Goal: Task Accomplishment & Management: Complete application form

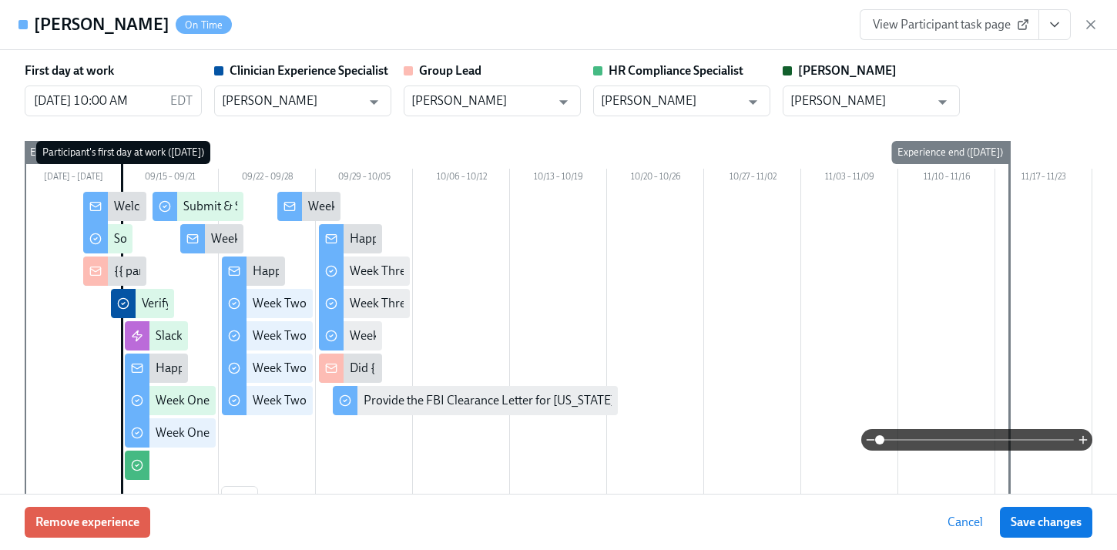
scroll to position [799, 0]
click at [337, 8] on div "Katherine Marchese On Time View Participant task page" at bounding box center [558, 25] width 1117 height 50
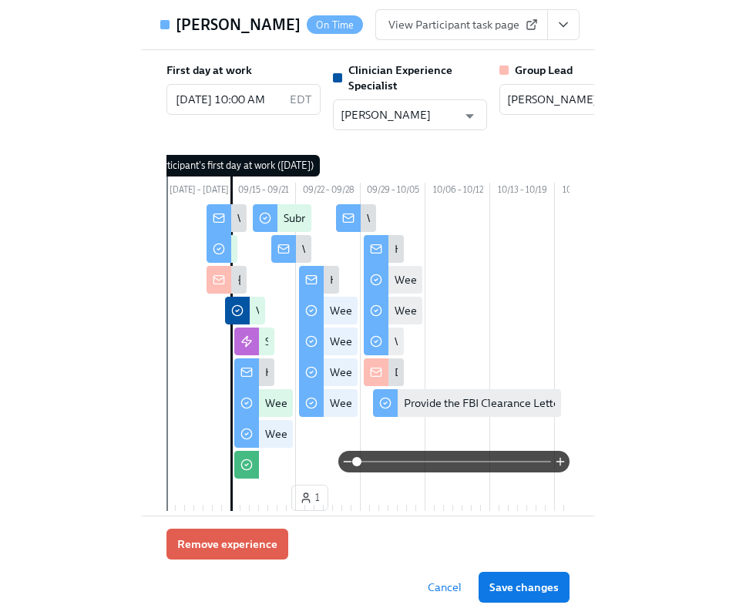
scroll to position [796, 0]
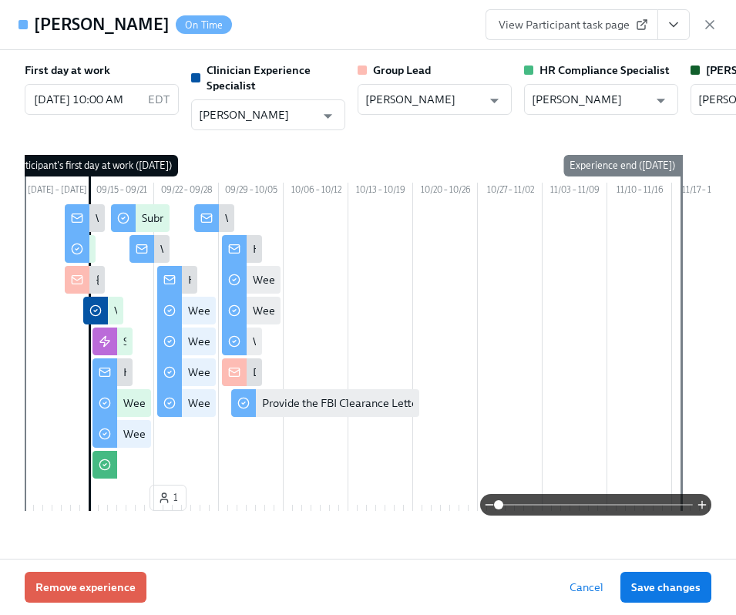
click at [725, 27] on div "Katherine Marchese On Time View Participant task page" at bounding box center [368, 25] width 736 height 50
click at [714, 26] on icon "button" at bounding box center [709, 24] width 15 height 15
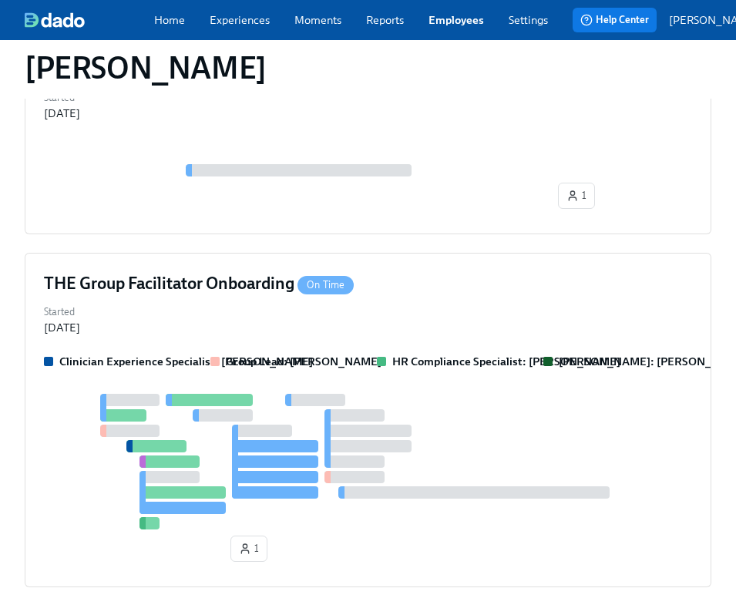
click at [420, 21] on div "Home Experiences Moments Reports Employees Settings Review us on G2" at bounding box center [363, 19] width 418 height 15
click at [459, 21] on link "Employees" at bounding box center [455, 19] width 55 height 15
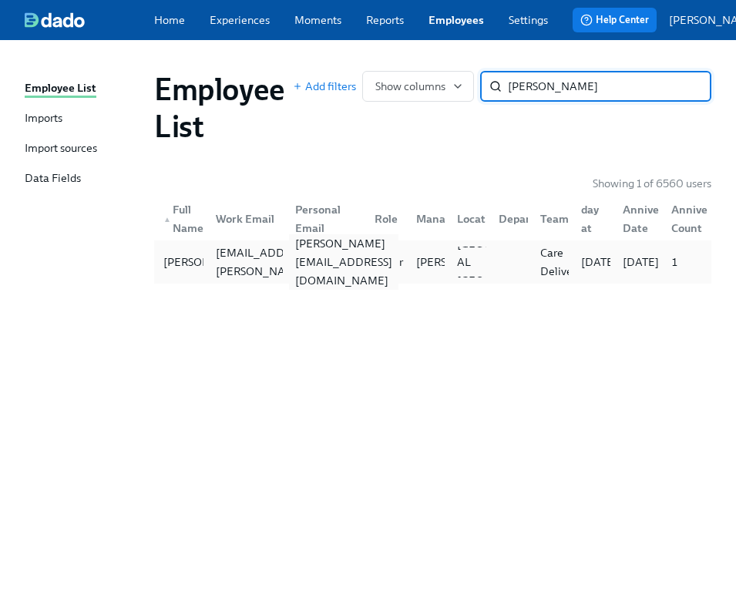
type input "wes sta"
click at [302, 257] on div "wesley.standridge18@gmail.com" at bounding box center [322, 262] width 79 height 31
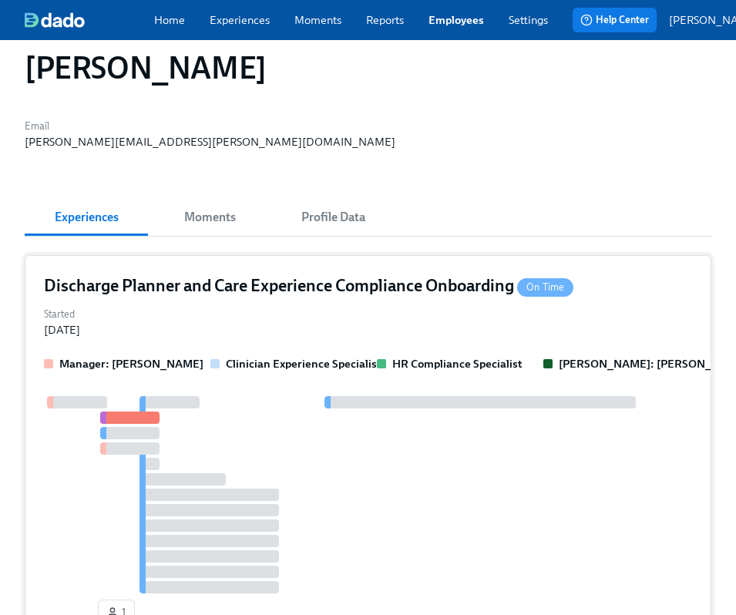
scroll to position [100, 0]
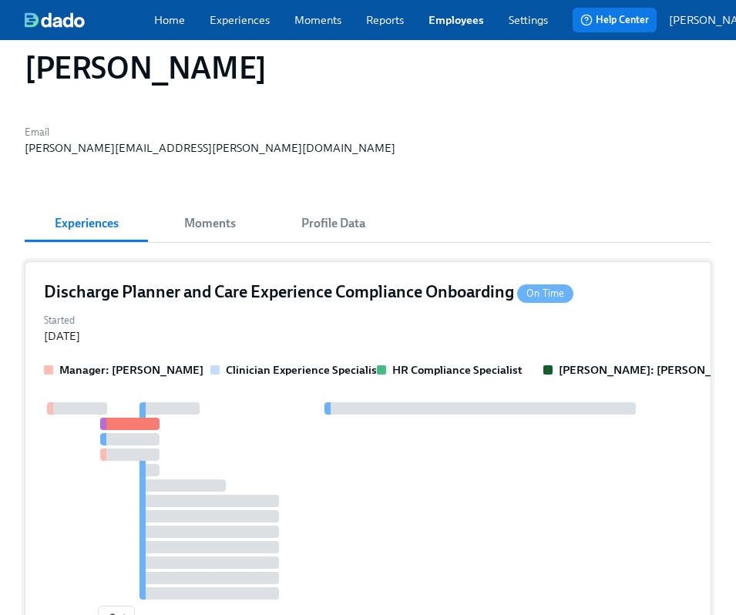
click at [398, 402] on div at bounding box center [368, 500] width 648 height 197
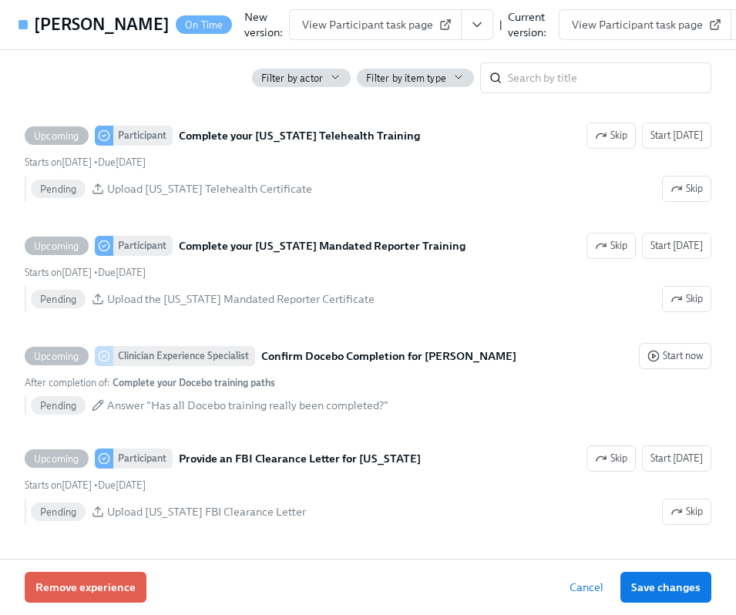
scroll to position [2160, 0]
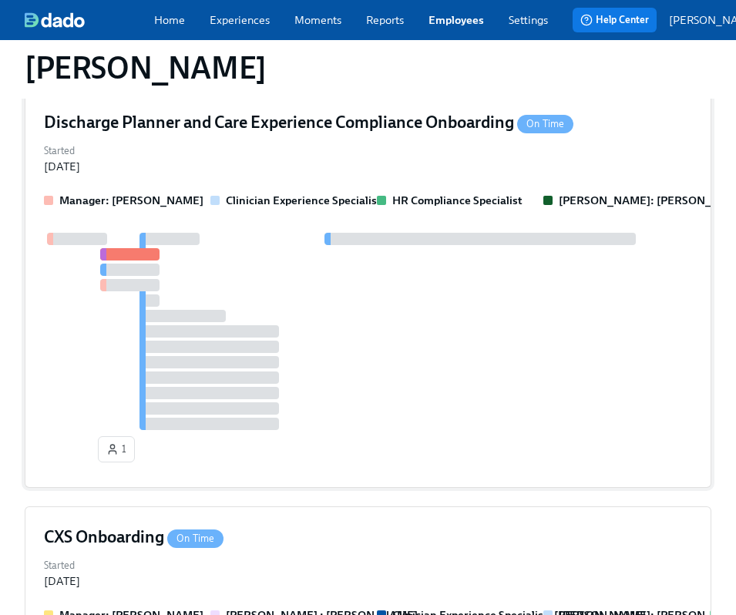
scroll to position [595, 0]
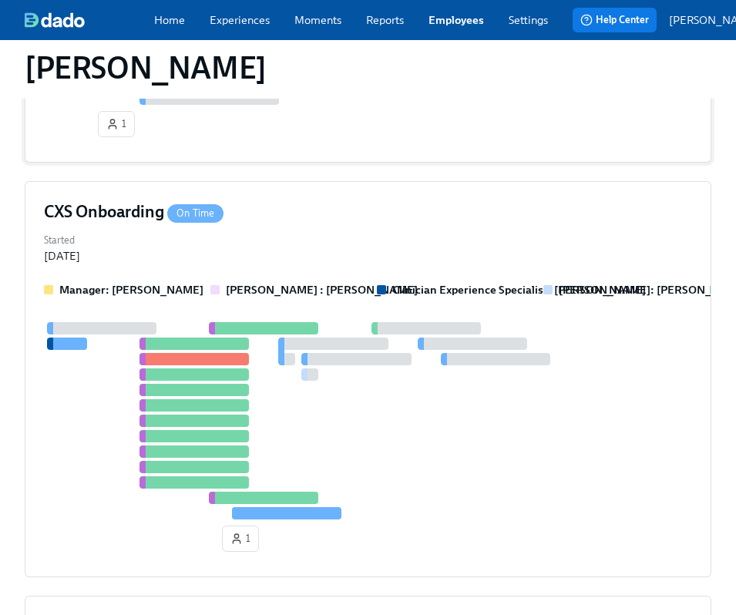
click at [451, 361] on div at bounding box center [368, 420] width 648 height 197
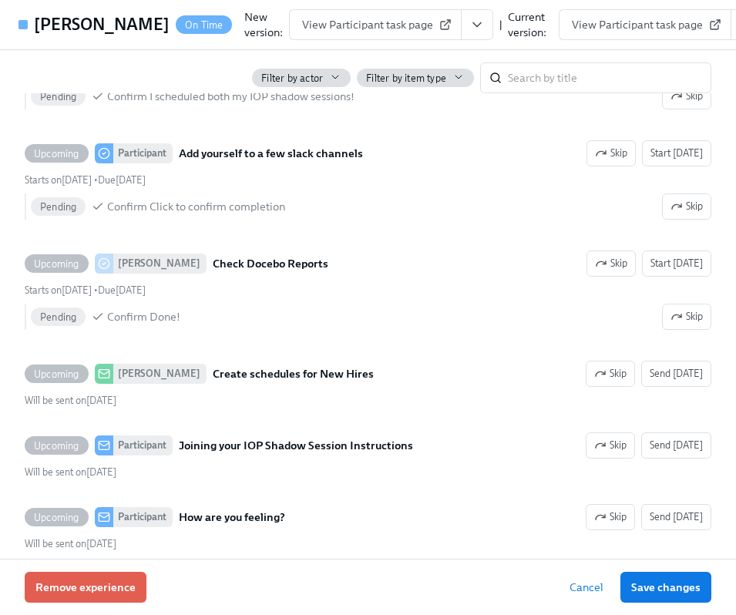
scroll to position [4928, 0]
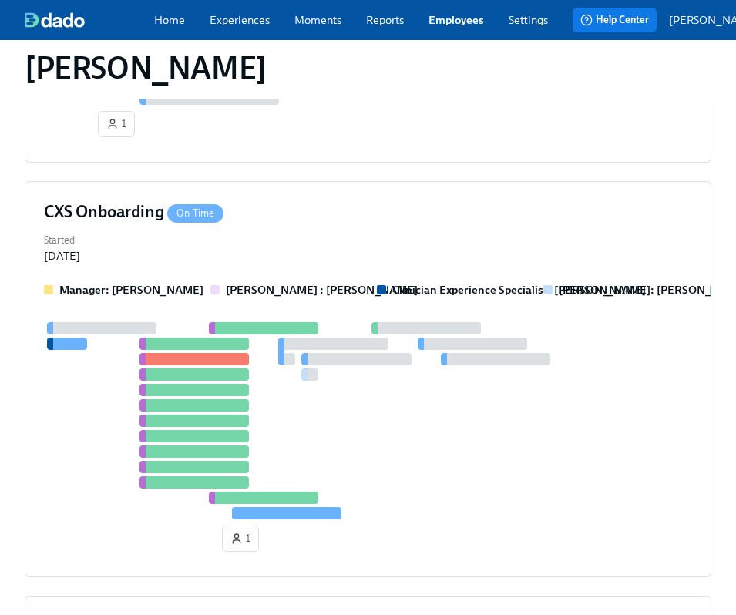
click at [431, 24] on link "Employees" at bounding box center [455, 19] width 55 height 15
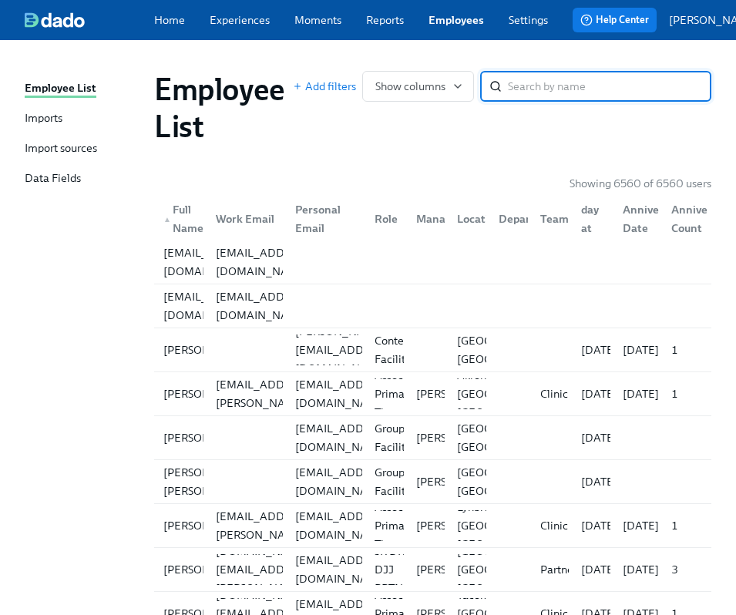
click at [549, 102] on input "search" at bounding box center [609, 86] width 203 height 31
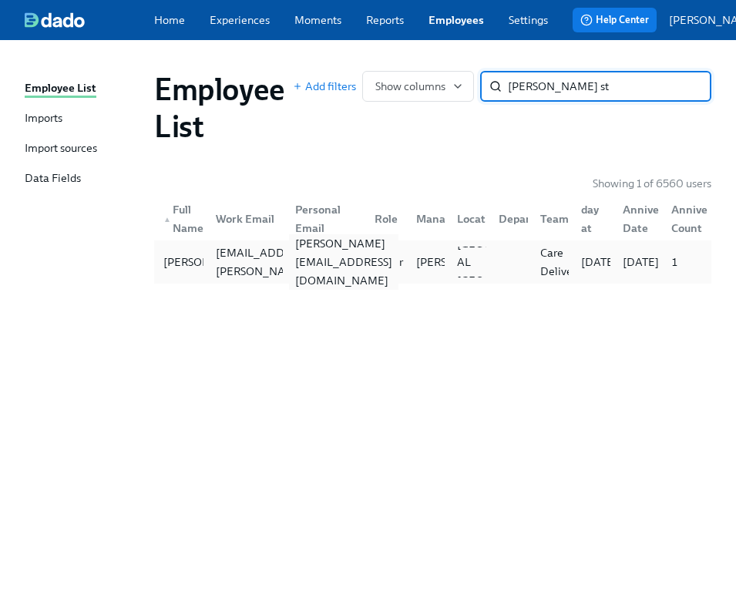
type input "wes st"
click at [320, 273] on div "wesley.standridge18@gmail.com" at bounding box center [343, 261] width 109 height 55
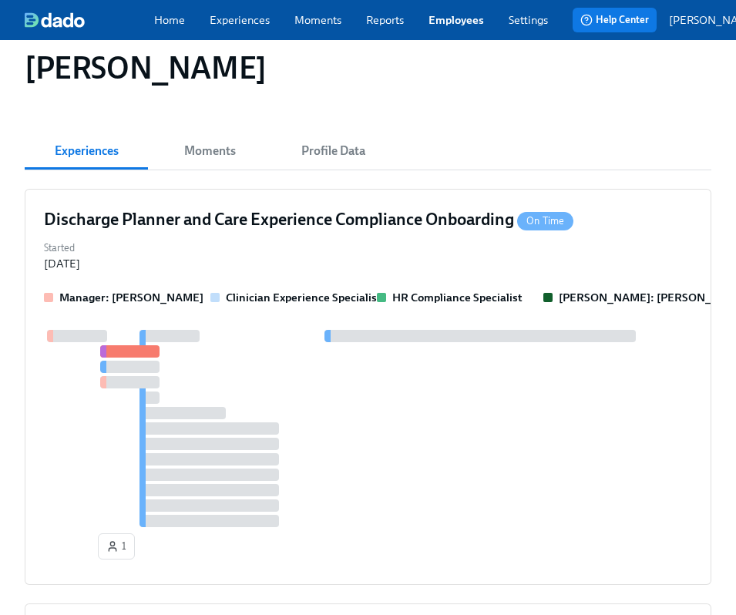
scroll to position [166, 0]
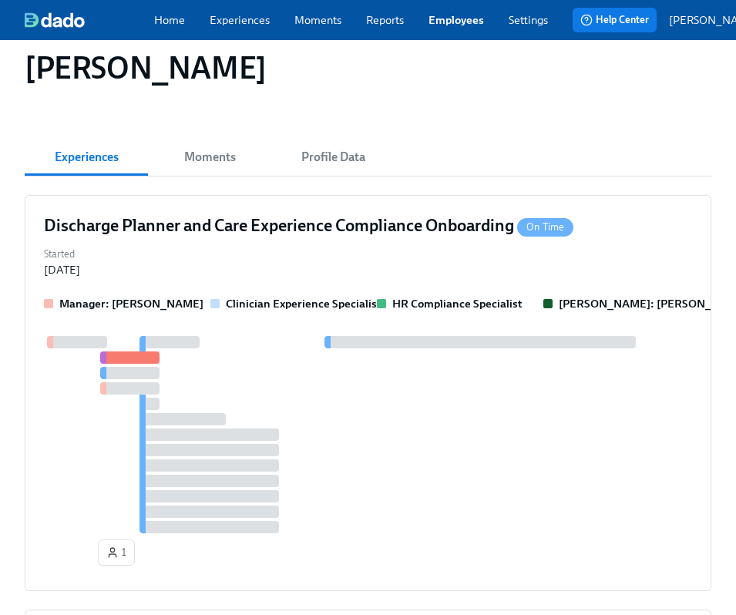
click at [374, 216] on div "Discharge Planner and Care Experience Compliance Onboarding On Time Started Sep…" at bounding box center [368, 393] width 687 height 396
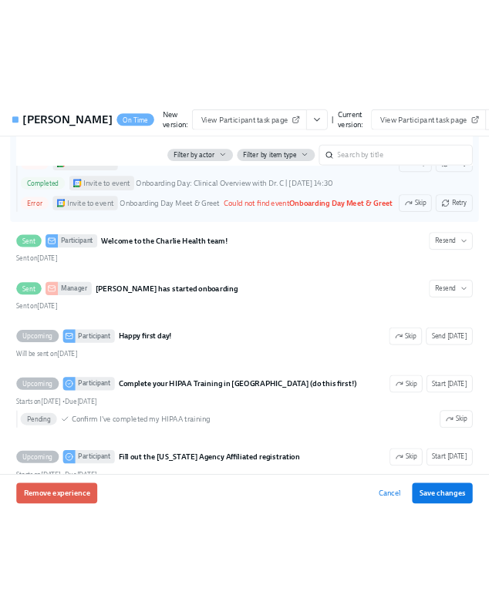
scroll to position [776, 0]
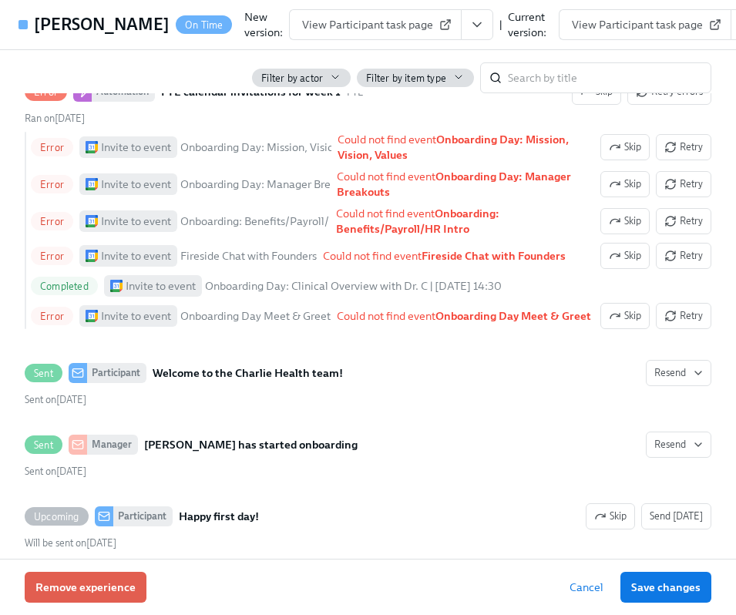
click at [731, 21] on button "View task page" at bounding box center [747, 24] width 32 height 31
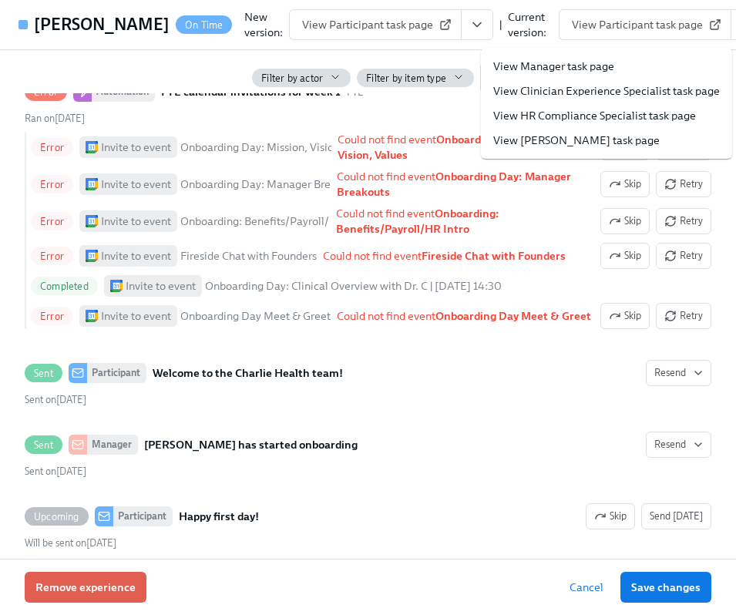
click at [607, 126] on li "View HR Compliance Specialist task page" at bounding box center [606, 115] width 251 height 25
click at [576, 112] on link "View HR Compliance Specialist task page" at bounding box center [594, 115] width 203 height 15
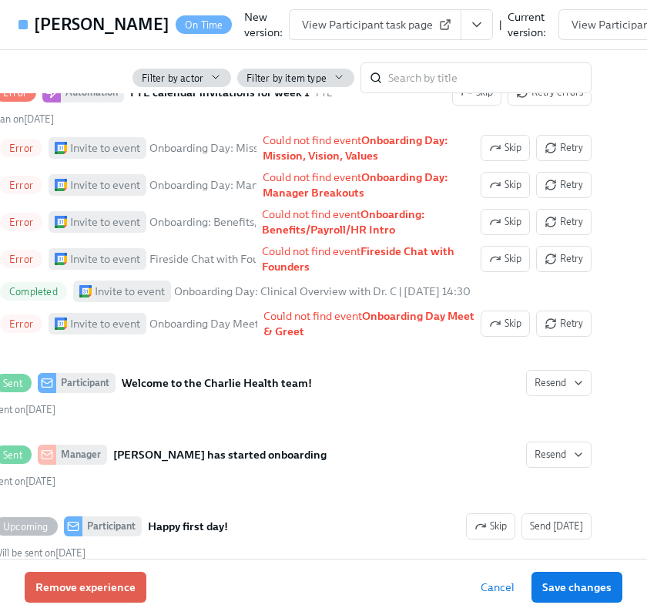
scroll to position [0, 87]
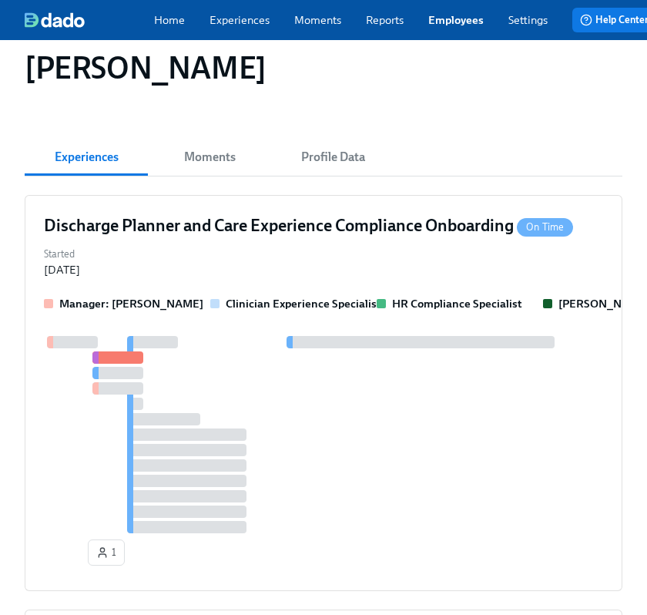
click at [444, 25] on link "Employees" at bounding box center [455, 19] width 55 height 15
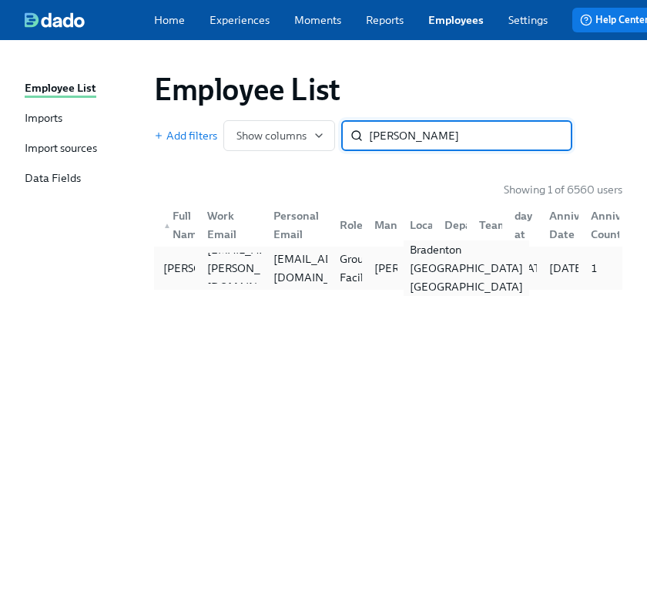
type input "jordan j"
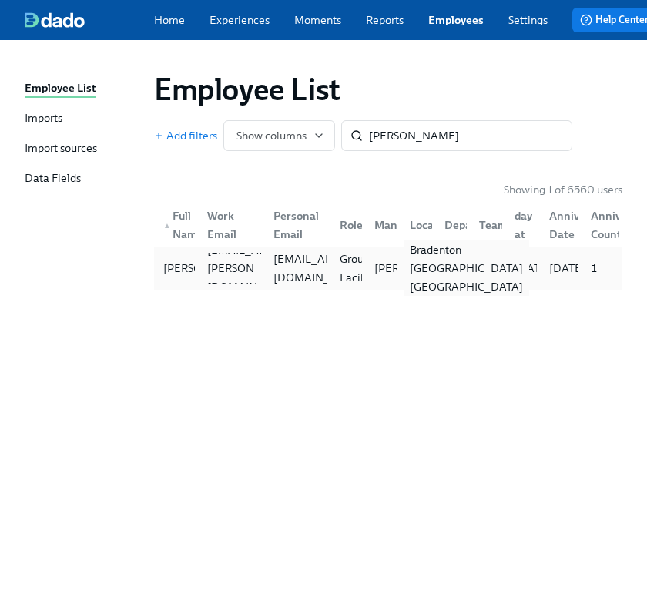
click at [407, 275] on div "Bradenton FL US" at bounding box center [467, 267] width 126 height 55
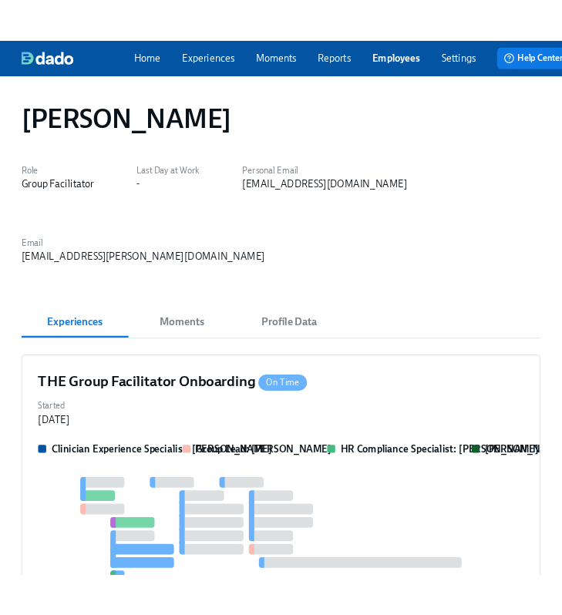
scroll to position [163, 0]
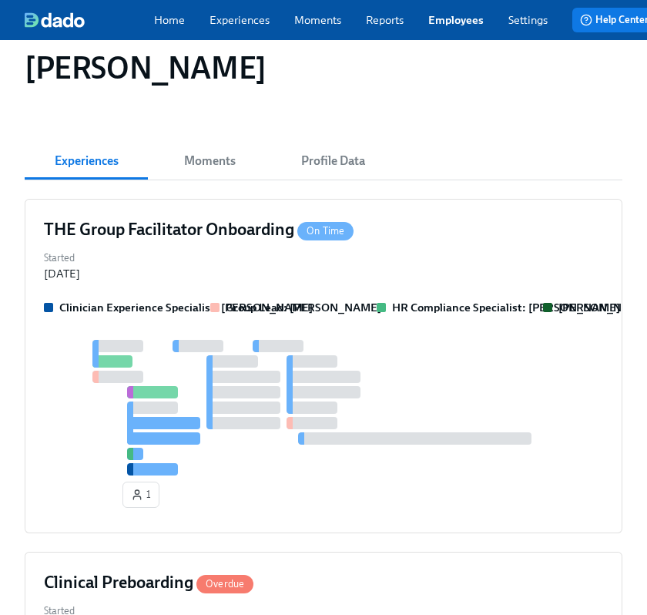
click at [407, 275] on div "Started Sep 18, 2025" at bounding box center [324, 264] width 560 height 34
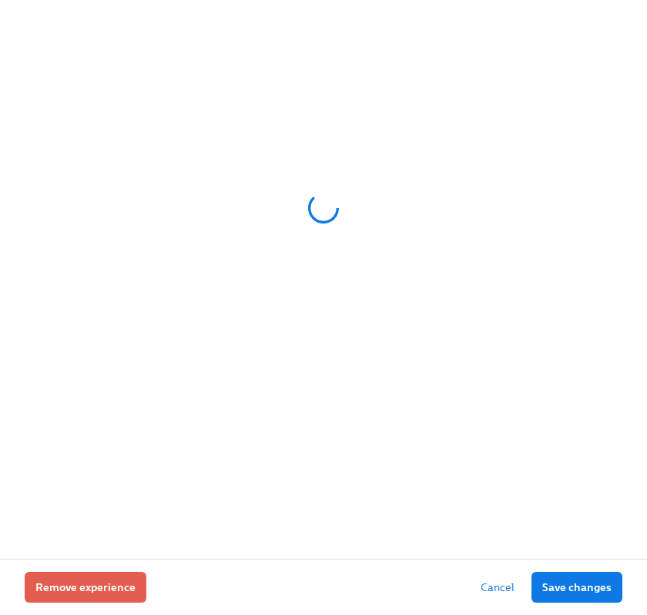
click at [407, 275] on div at bounding box center [324, 207] width 598 height 385
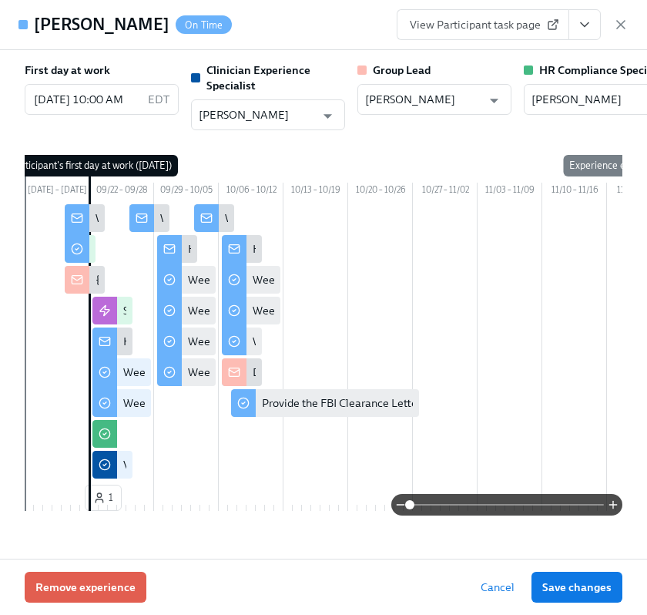
click at [587, 33] on button "View task page" at bounding box center [585, 24] width 32 height 31
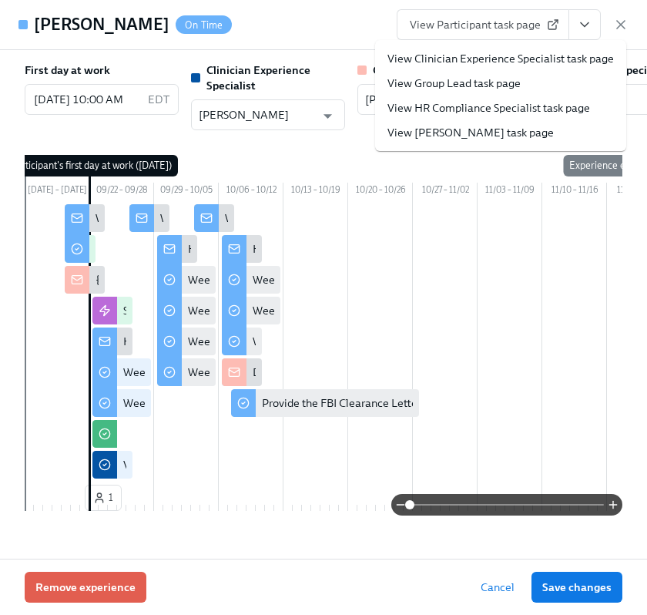
click at [493, 101] on link "View HR Compliance Specialist task page" at bounding box center [489, 107] width 203 height 15
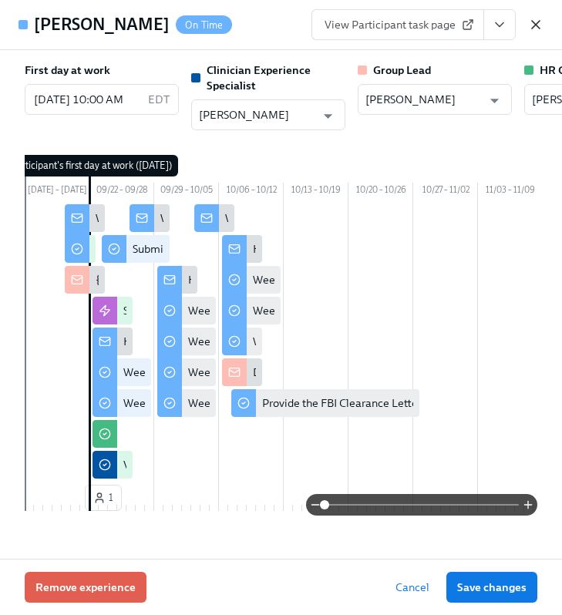
click at [538, 23] on icon "button" at bounding box center [535, 24] width 15 height 15
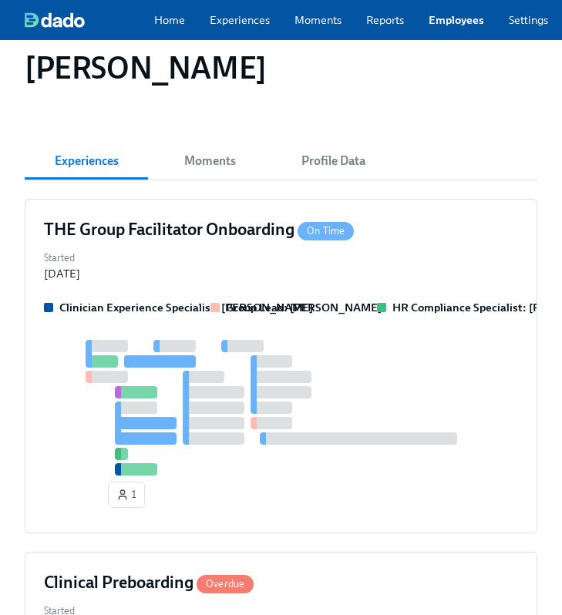
click at [443, 24] on link "Employees" at bounding box center [455, 19] width 55 height 15
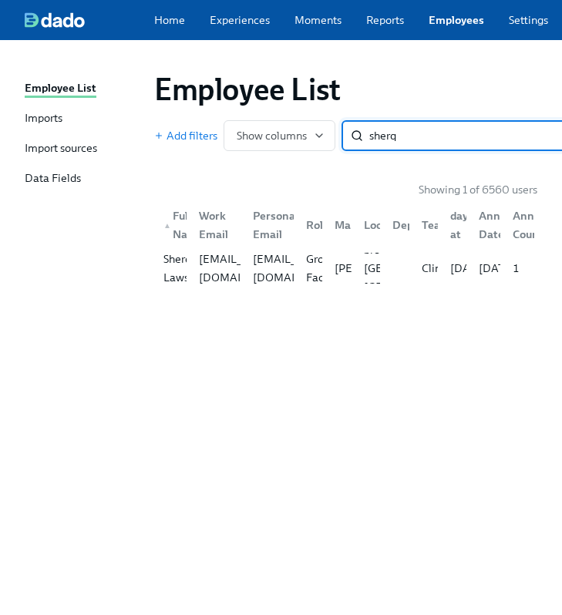
type input "sherq"
click at [255, 299] on div "Employee List Add filters Show columns sherq ​ Showing 1 of 6560 users ▲ Full N…" at bounding box center [281, 318] width 513 height 519
click at [247, 290] on div "Sherqwanna Laws sherqwanna.laws@charliehealth.com slaws41@gmail.com Group Facil…" at bounding box center [345, 268] width 383 height 43
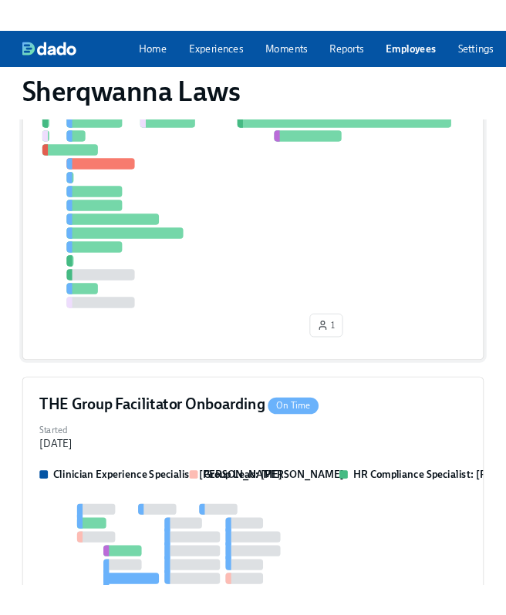
scroll to position [710, 0]
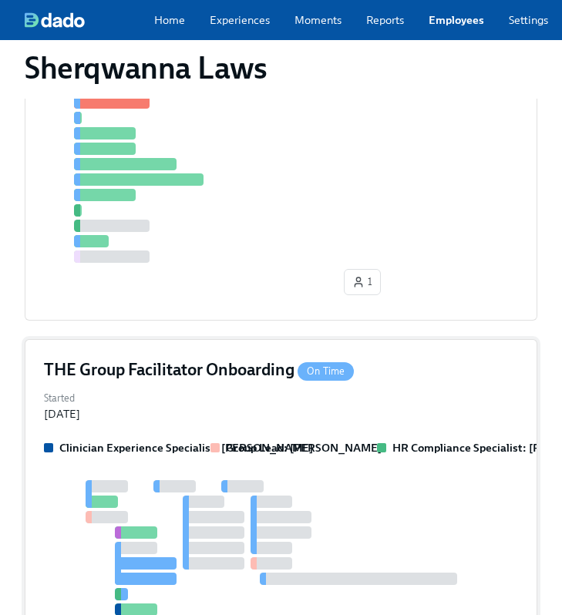
click at [281, 371] on h4 "THE Group Facilitator Onboarding On Time" at bounding box center [199, 369] width 310 height 23
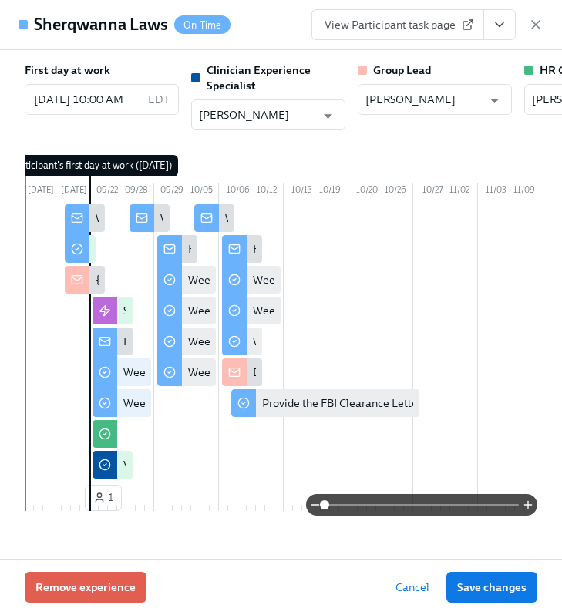
click at [506, 29] on icon "View task page" at bounding box center [499, 24] width 15 height 15
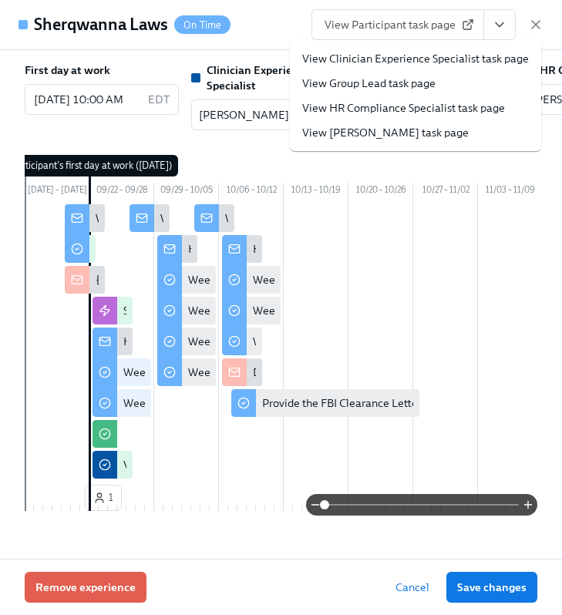
click at [422, 101] on link "View HR Compliance Specialist task page" at bounding box center [403, 107] width 203 height 15
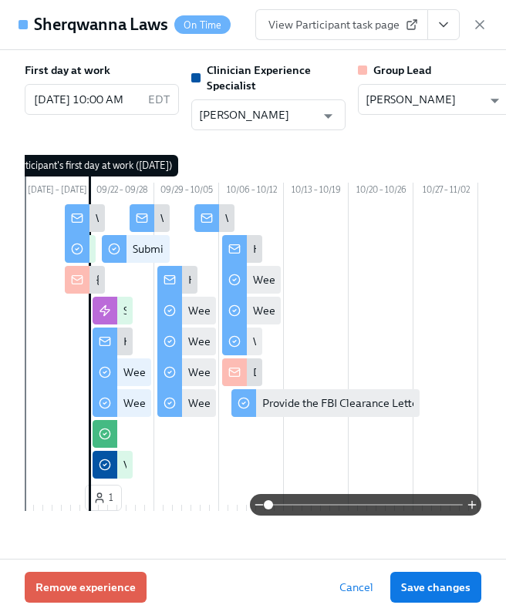
click at [470, 22] on div "View Participant task page" at bounding box center [371, 24] width 232 height 31
click at [479, 22] on icon "button" at bounding box center [479, 24] width 15 height 15
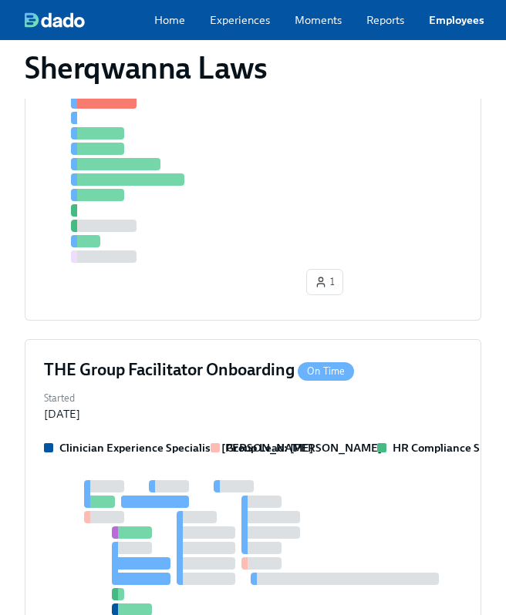
click at [446, 25] on link "Employees" at bounding box center [455, 19] width 55 height 15
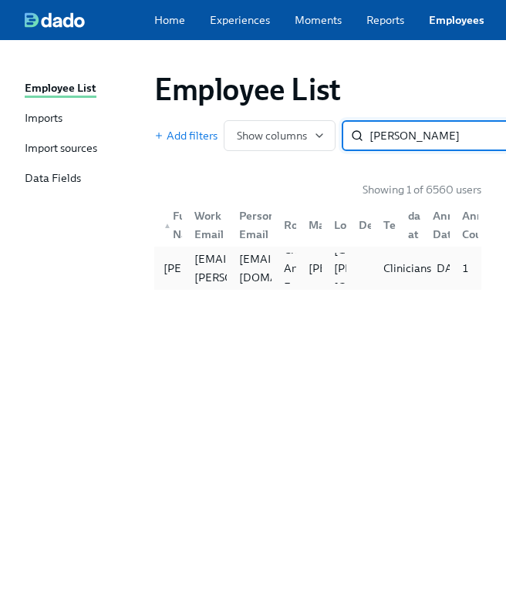
type input "natalie weaver"
click at [375, 277] on div "Clinicians" at bounding box center [383, 268] width 25 height 31
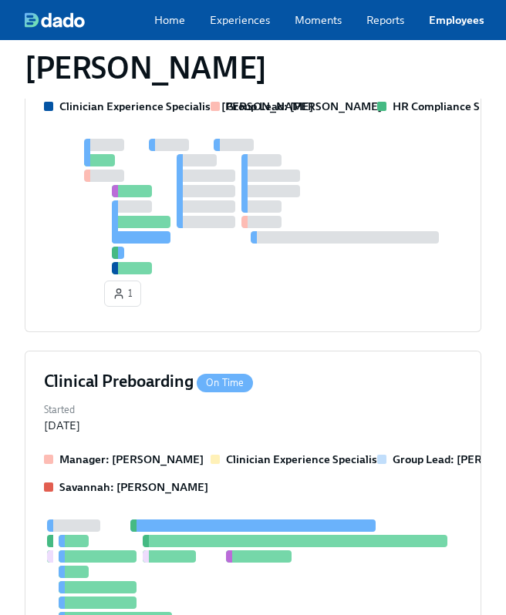
scroll to position [660, 0]
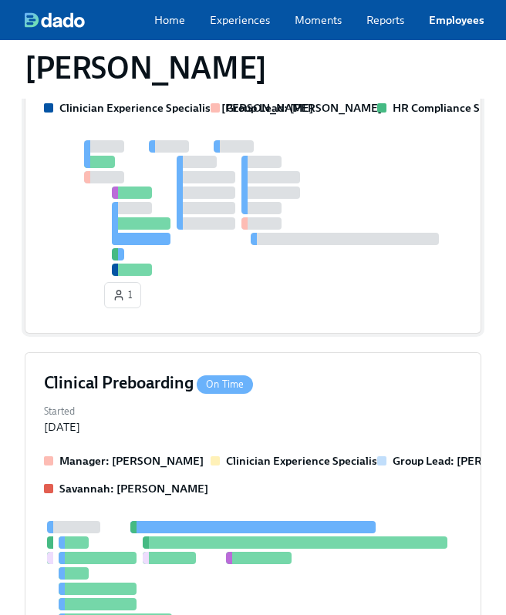
click at [360, 233] on div at bounding box center [344, 239] width 188 height 12
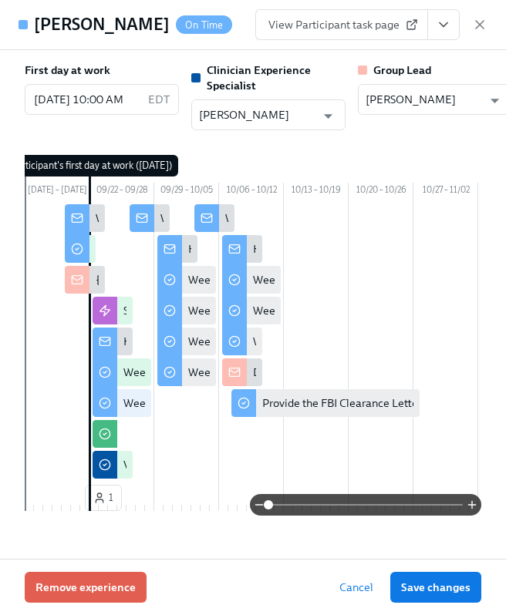
click at [445, 35] on button "View task page" at bounding box center [443, 24] width 32 height 31
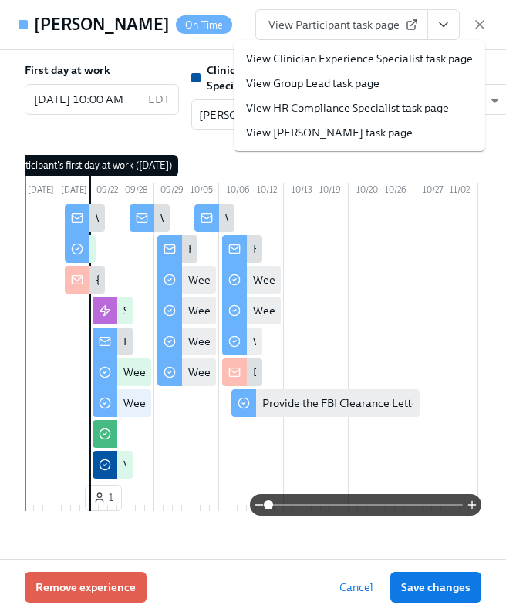
click at [366, 102] on link "View HR Compliance Specialist task page" at bounding box center [347, 107] width 203 height 15
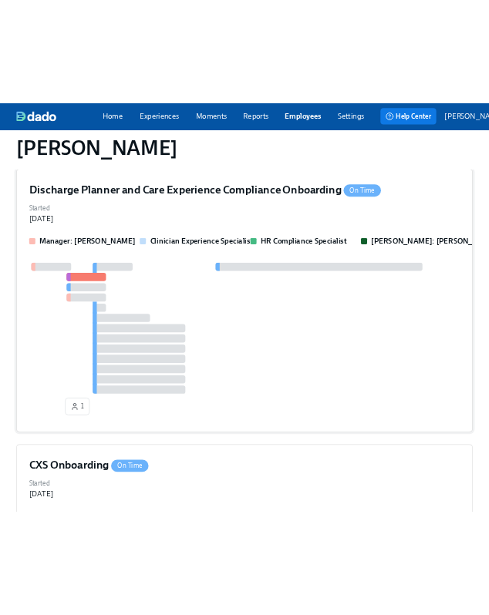
scroll to position [229, 0]
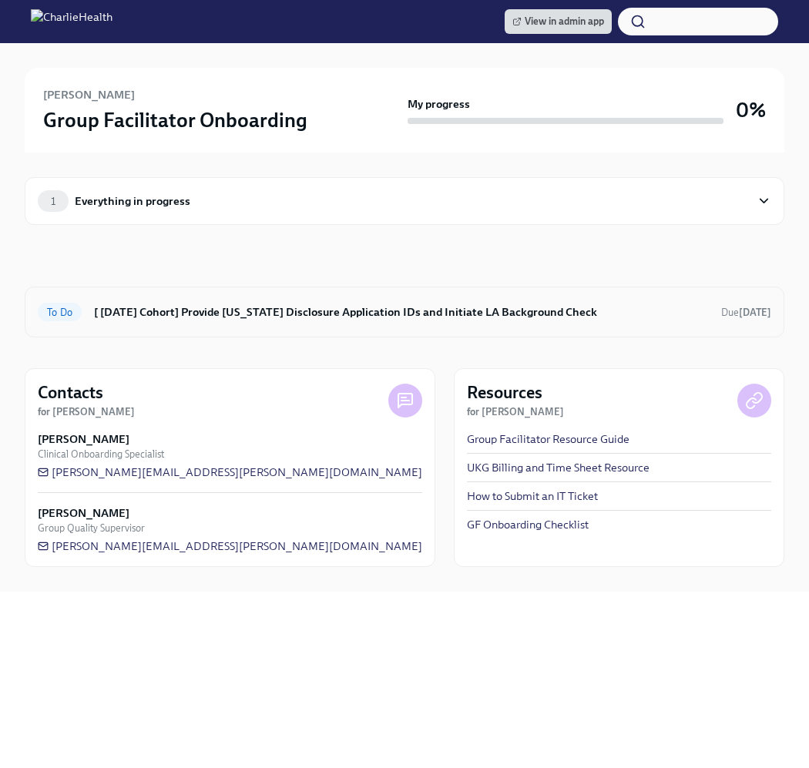
click at [383, 291] on div "To Do [ Sep 22nd Cohort] Provide Utah Disclosure Application IDs and Initiate L…" at bounding box center [405, 312] width 760 height 51
click at [271, 304] on h6 "[ Sep 22nd Cohort] Provide Utah Disclosure Application IDs and Initiate LA Back…" at bounding box center [401, 312] width 615 height 17
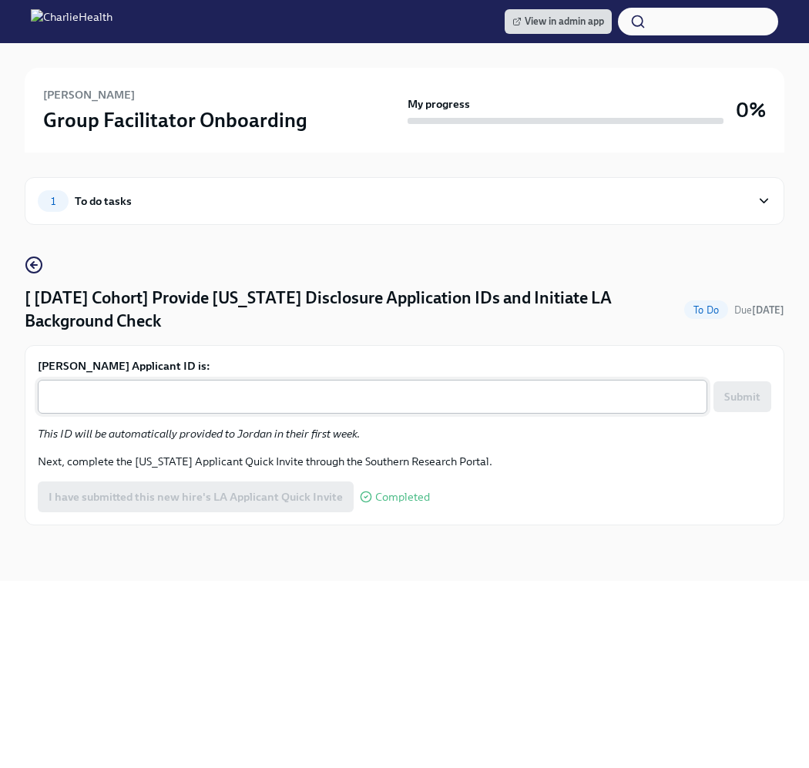
click at [205, 409] on div "x ​" at bounding box center [373, 397] width 670 height 34
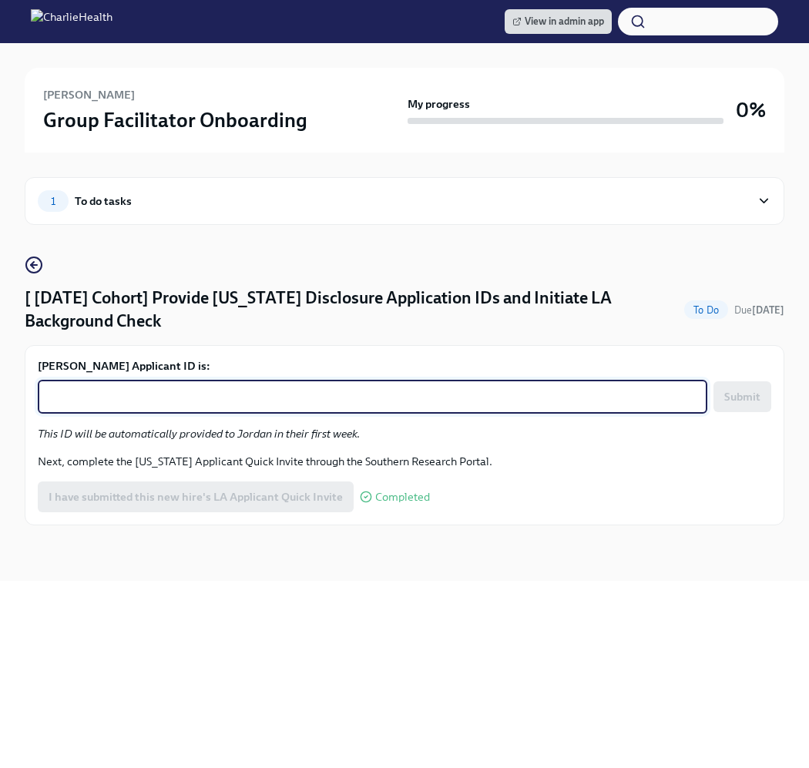
paste textarea "1252353"
type textarea "1252353"
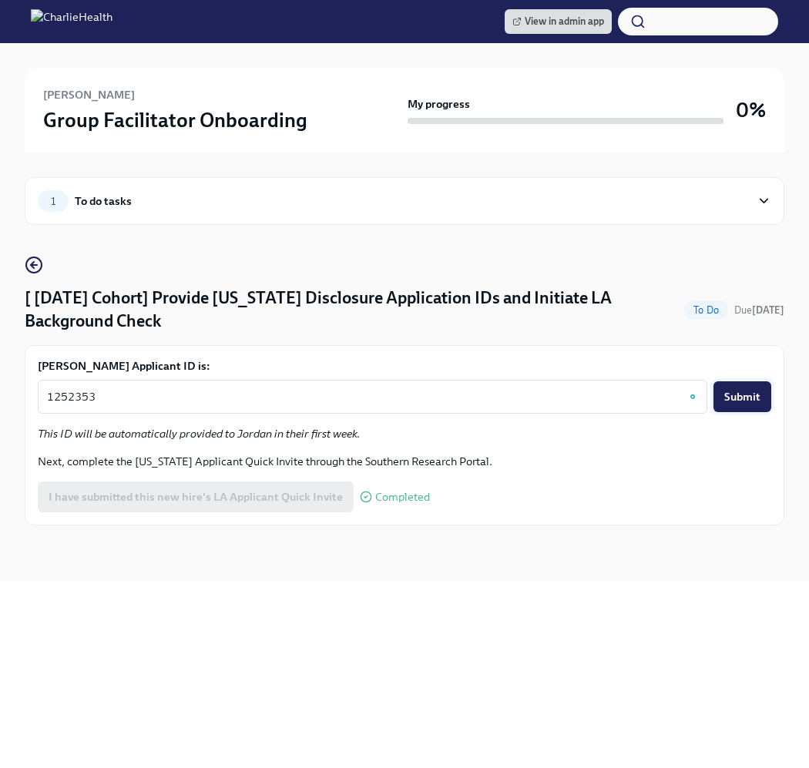
click at [760, 386] on button "Submit" at bounding box center [743, 396] width 58 height 31
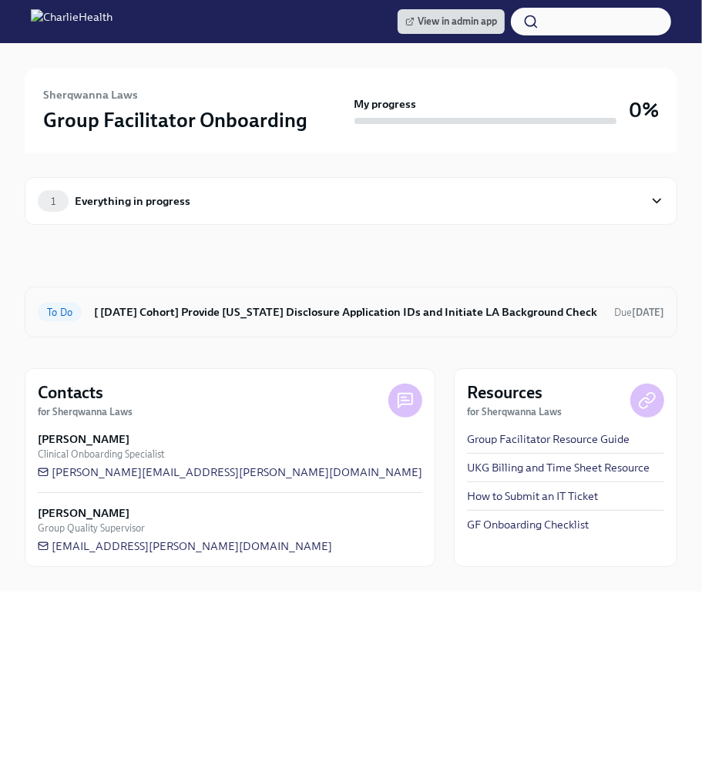
click at [304, 294] on div "To Do [ [DATE] Cohort] Provide [US_STATE] Disclosure Application IDs and Initia…" at bounding box center [351, 312] width 653 height 51
click at [299, 317] on h6 "[ [DATE] Cohort] Provide [US_STATE] Disclosure Application IDs and Initiate LA …" at bounding box center [348, 312] width 508 height 17
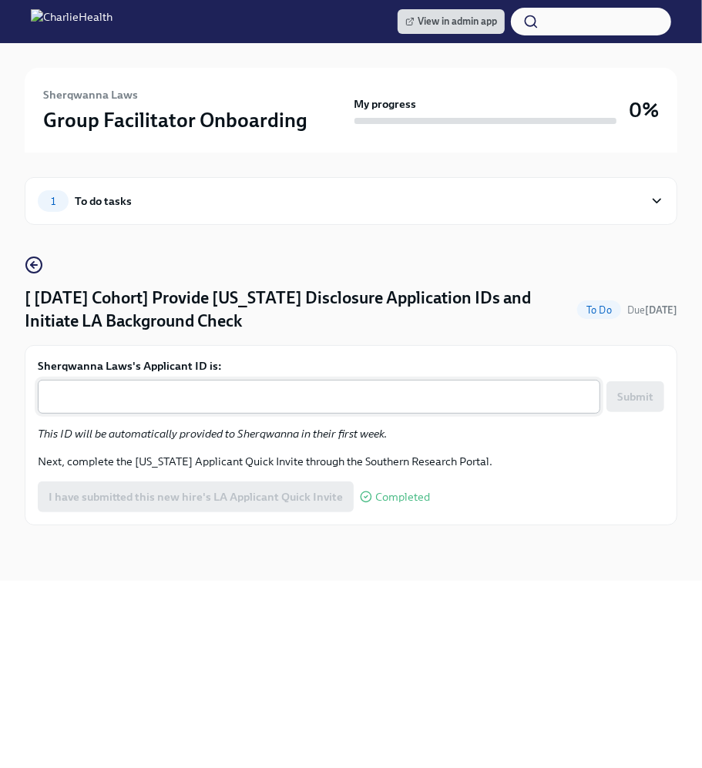
click at [239, 388] on textarea "Sherqwanna Laws's Applicant ID is:" at bounding box center [319, 397] width 544 height 18
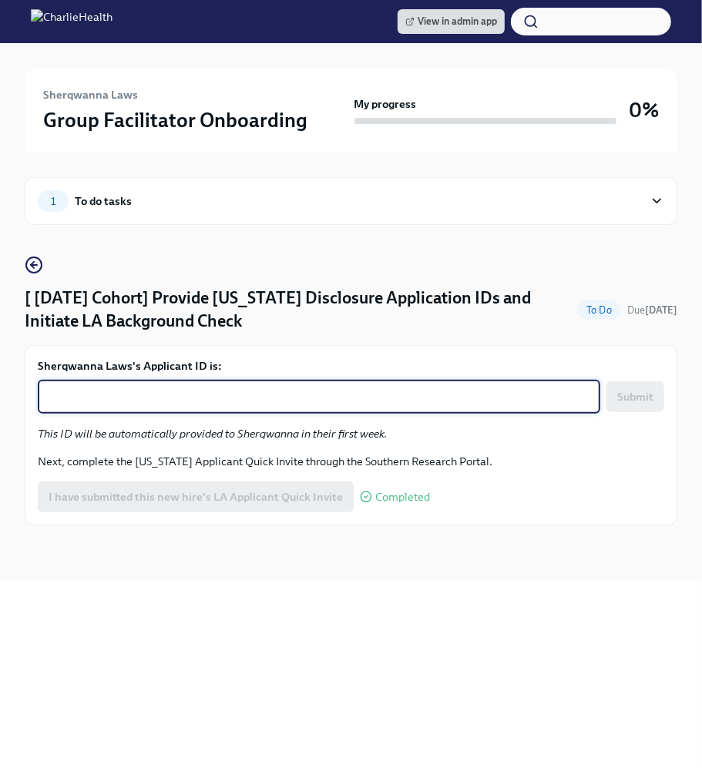
paste textarea "1252359"
type textarea "1252359"
click at [622, 395] on span "Submit" at bounding box center [635, 396] width 36 height 15
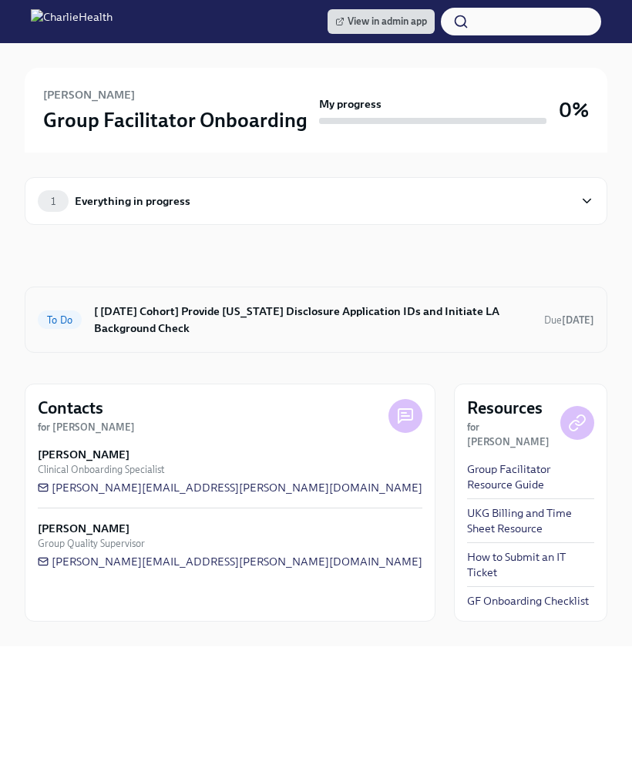
click at [338, 301] on div "To Do [ [DATE] Cohort] Provide [US_STATE] Disclosure Application IDs and Initia…" at bounding box center [316, 320] width 556 height 40
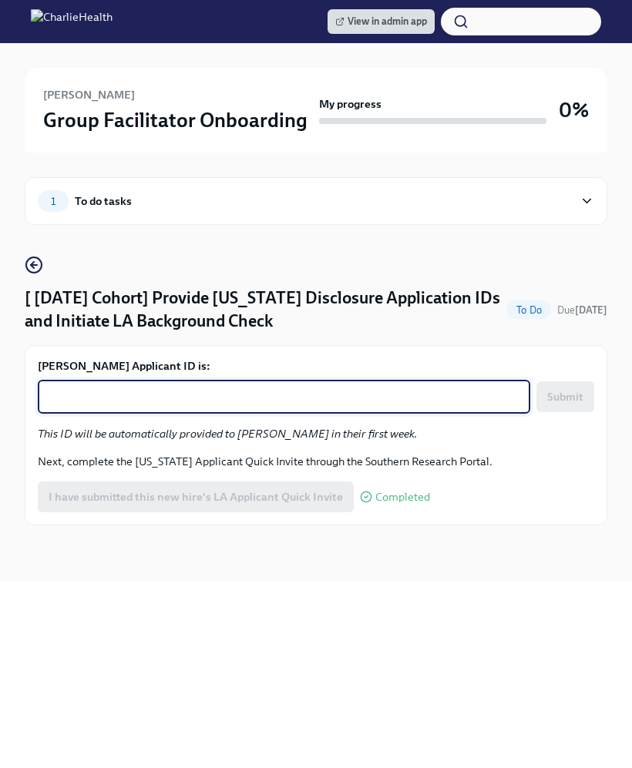
click at [233, 392] on textarea "[PERSON_NAME] Applicant ID is:" at bounding box center [284, 397] width 474 height 18
paste textarea "1252364"
type textarea "1252364"
click at [571, 408] on button "Submit" at bounding box center [565, 396] width 58 height 31
